Goal: Information Seeking & Learning: Check status

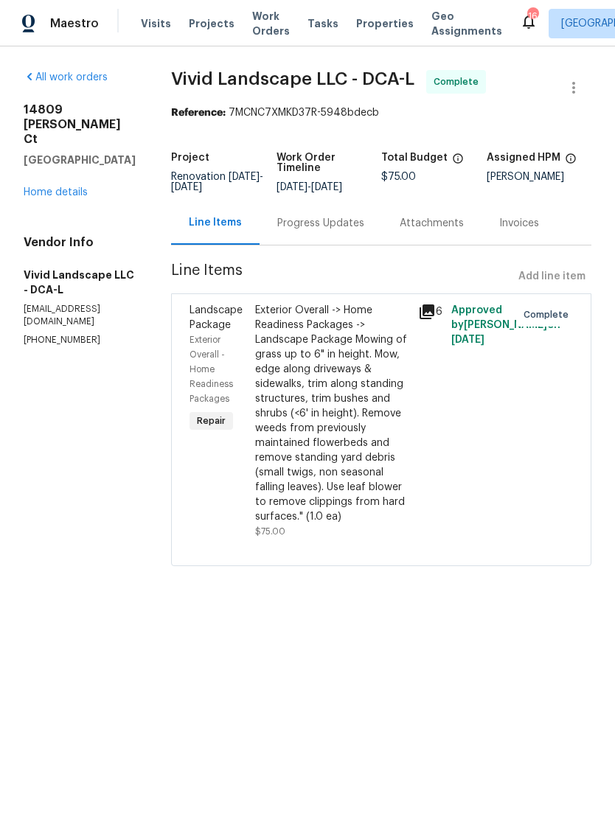
click at [79, 267] on h5 "Vivid Landscape LLC - DCA-L" at bounding box center [80, 281] width 112 height 29
click at [71, 267] on h5 "Vivid Landscape LLC - DCA-L" at bounding box center [80, 281] width 112 height 29
click at [105, 267] on h5 "Vivid Landscape LLC - DCA-L" at bounding box center [80, 281] width 112 height 29
click at [368, 463] on div "Exterior Overall -> Home Readiness Packages -> Landscape Package Mowing of gras…" at bounding box center [332, 413] width 155 height 221
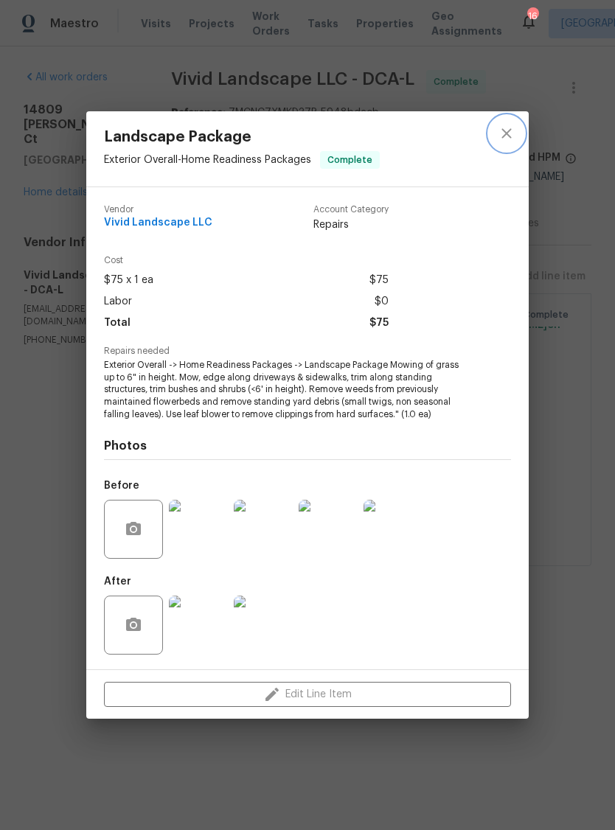
click at [504, 123] on button "close" at bounding box center [506, 133] width 35 height 35
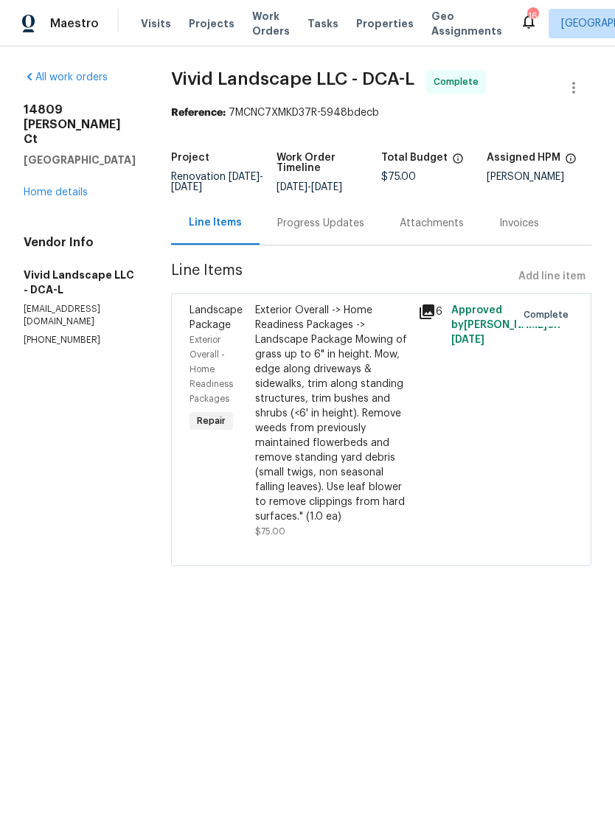
click at [354, 222] on div "Progress Updates" at bounding box center [320, 223] width 87 height 15
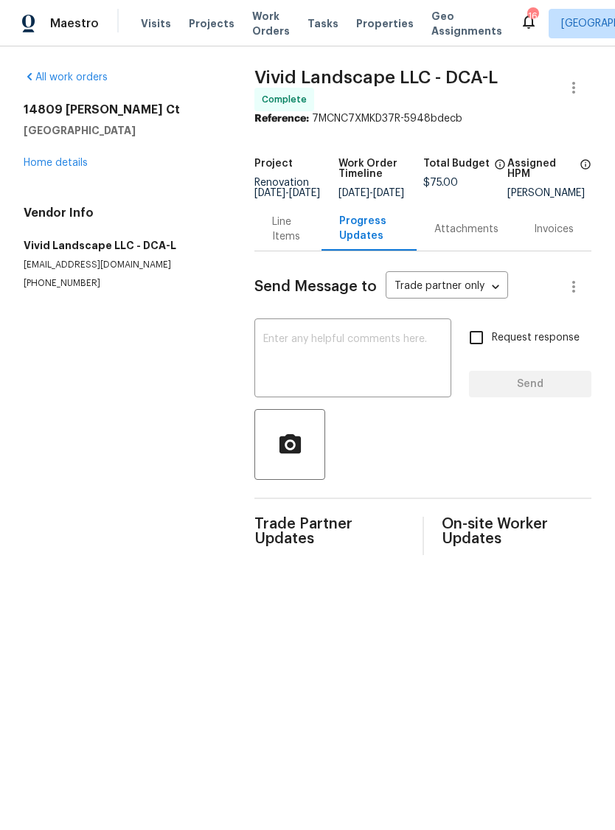
click at [72, 72] on link "All work orders" at bounding box center [66, 77] width 84 height 10
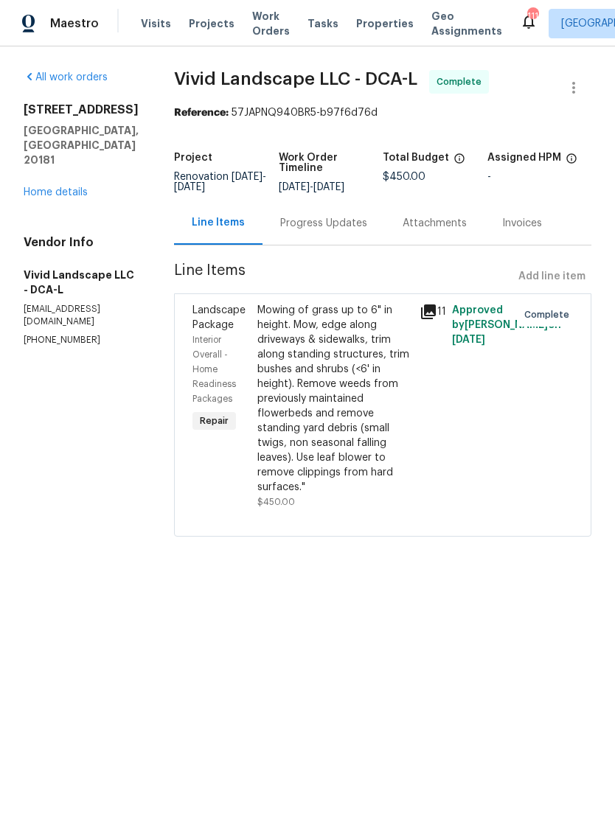
click at [89, 267] on h5 "Vivid Landscape LLC - DCA-L" at bounding box center [81, 281] width 115 height 29
click at [53, 267] on h5 "Vivid Landscape LLC - DCA-L" at bounding box center [81, 281] width 115 height 29
click at [85, 267] on h5 "Vivid Landscape LLC - DCA-L" at bounding box center [81, 281] width 115 height 29
click at [90, 113] on h2 "[STREET_ADDRESS]" at bounding box center [81, 109] width 115 height 15
click at [71, 103] on h2 "[STREET_ADDRESS]" at bounding box center [81, 109] width 115 height 15
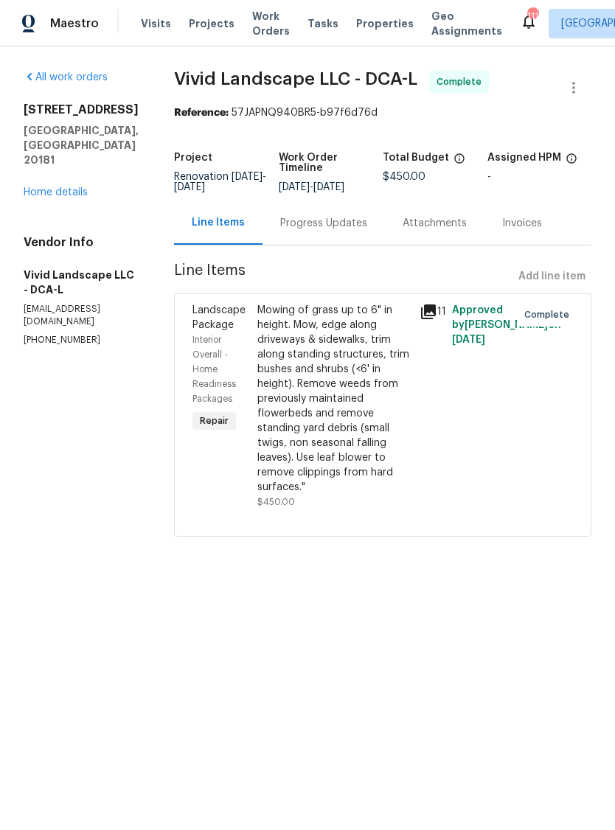
click at [316, 71] on span "Vivid Landscape LLC - DCA-L" at bounding box center [295, 79] width 243 height 18
copy div "[STREET_ADDRESS][PERSON_NAME]"
click at [425, 172] on span "$450.00" at bounding box center [403, 177] width 43 height 10
click at [346, 191] on div "[DATE] - [DATE]" at bounding box center [331, 187] width 105 height 10
click at [364, 245] on div "Progress Updates" at bounding box center [323, 222] width 122 height 43
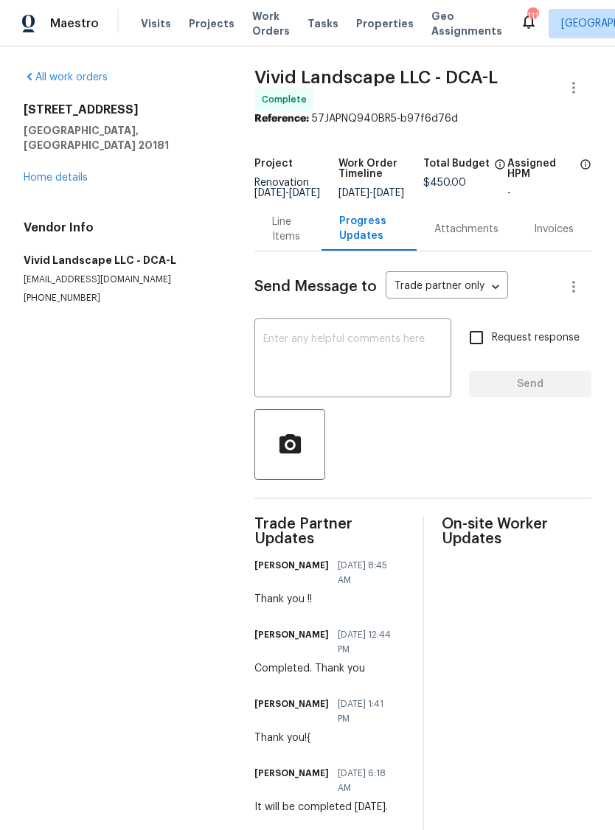
click at [539, 232] on div "Invoices" at bounding box center [553, 229] width 40 height 15
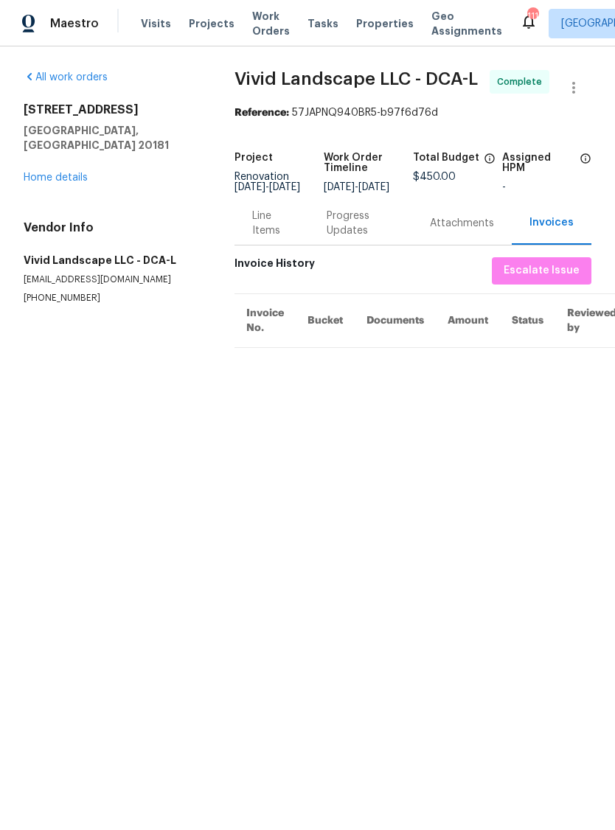
click at [267, 225] on div "Line Items" at bounding box center [271, 223] width 39 height 29
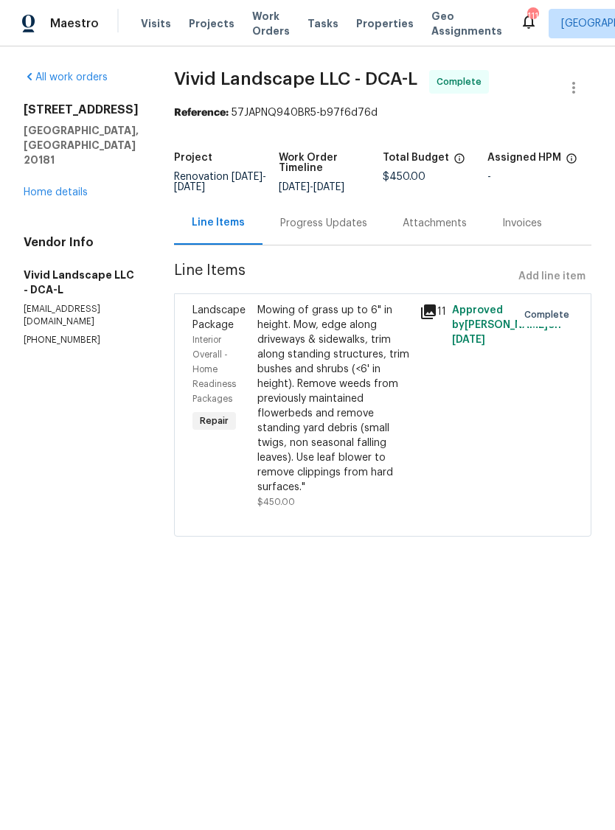
click at [343, 242] on div "Progress Updates" at bounding box center [323, 222] width 122 height 43
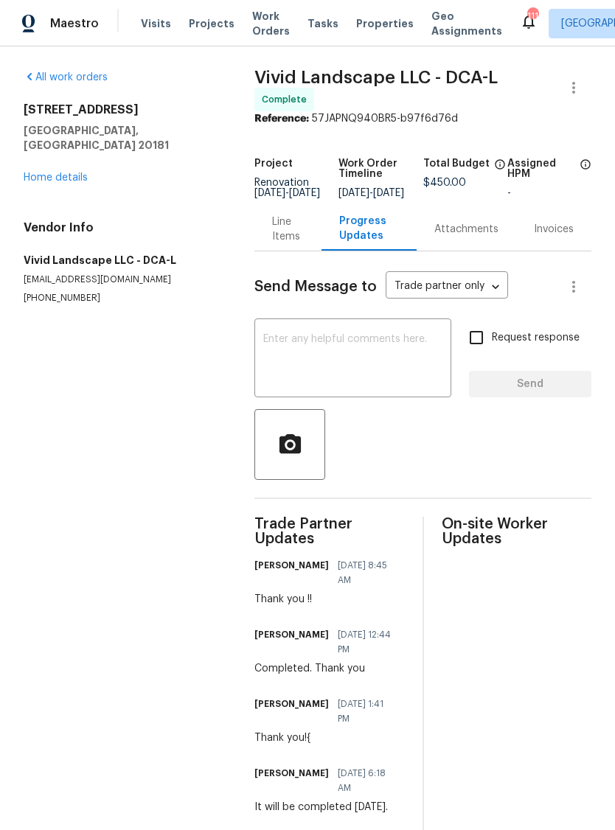
click at [361, 21] on span "Properties" at bounding box center [384, 23] width 57 height 15
